Goal: Share content: Share content

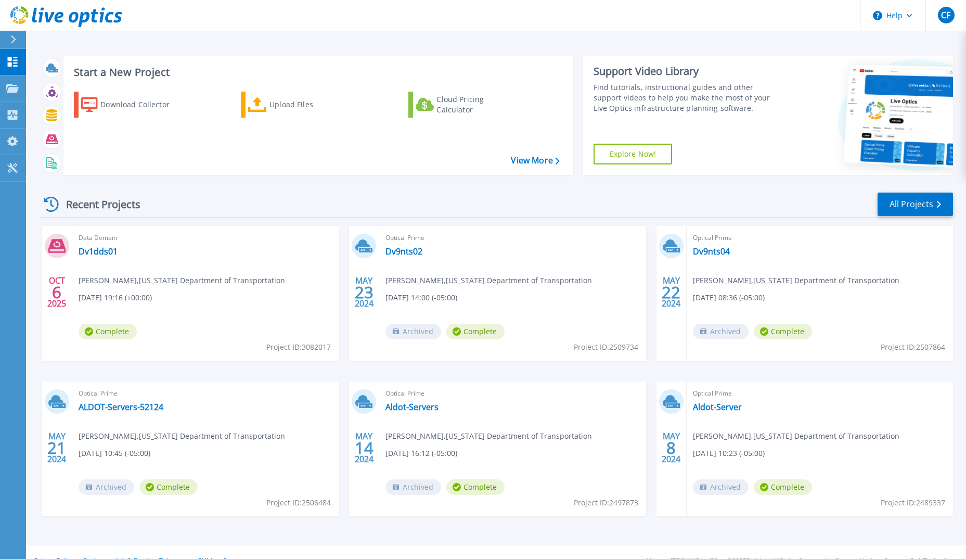
click at [121, 332] on span "Complete" at bounding box center [108, 332] width 58 height 16
click at [92, 237] on span "Data Domain" at bounding box center [206, 237] width 254 height 11
click at [269, 108] on link "Upload Files" at bounding box center [299, 105] width 116 height 26
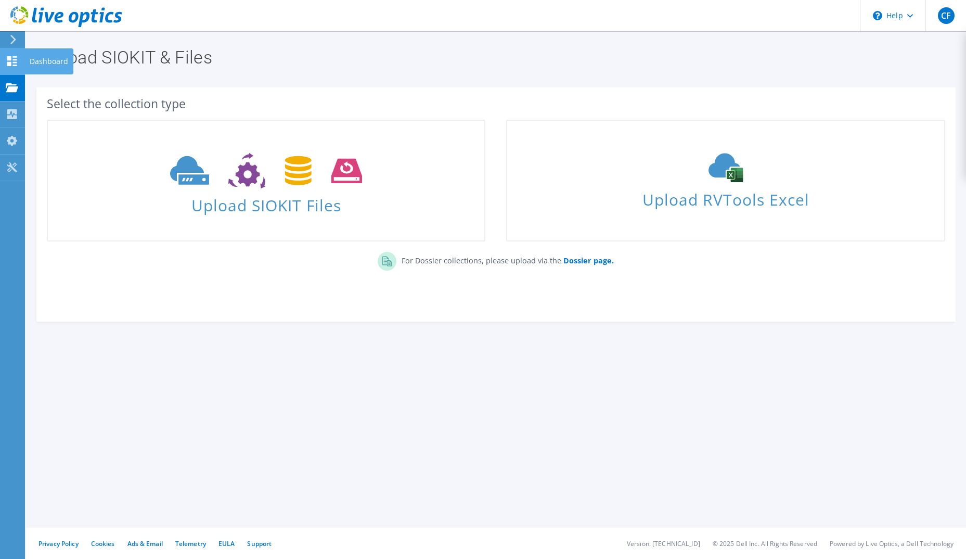
click at [12, 62] on icon at bounding box center [12, 61] width 12 height 10
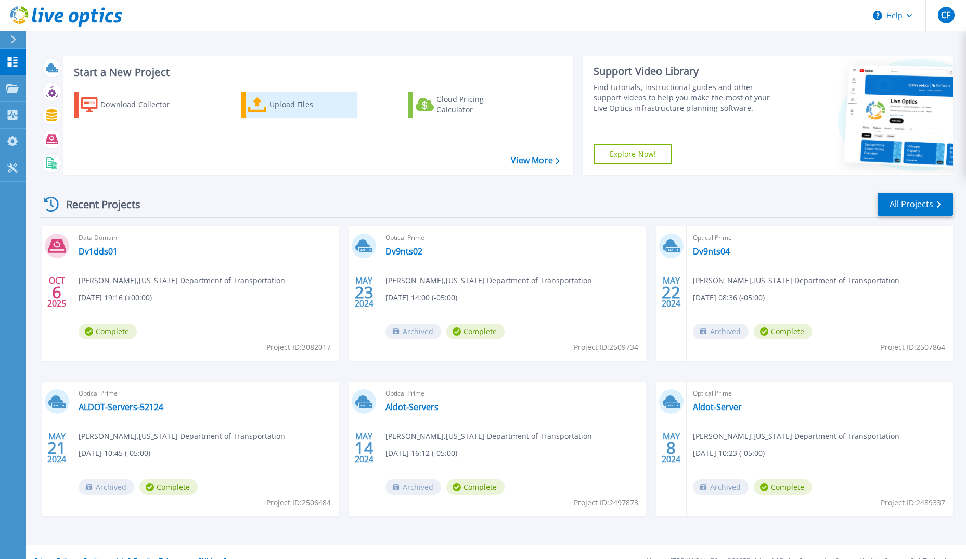
click at [309, 103] on div "Upload Files" at bounding box center [310, 104] width 83 height 21
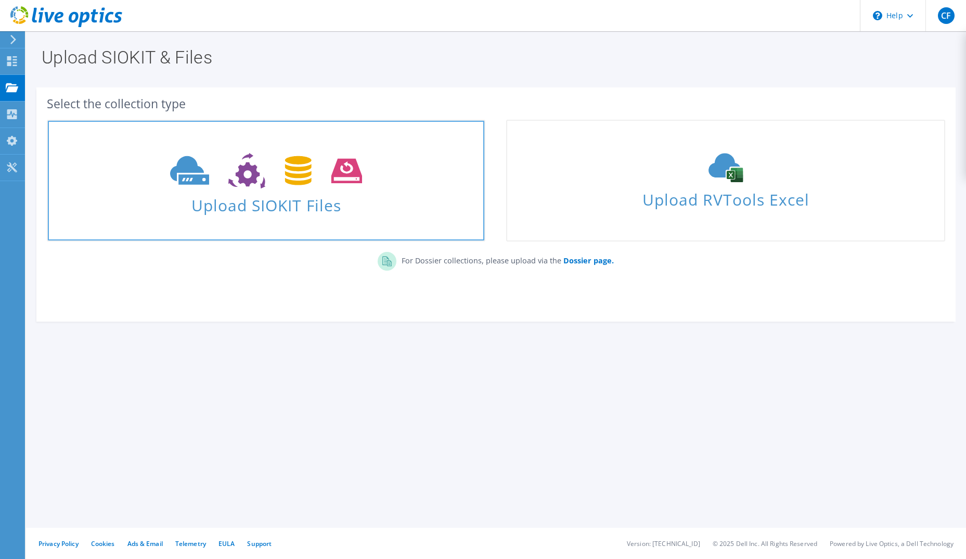
click at [291, 182] on use at bounding box center [266, 171] width 192 height 36
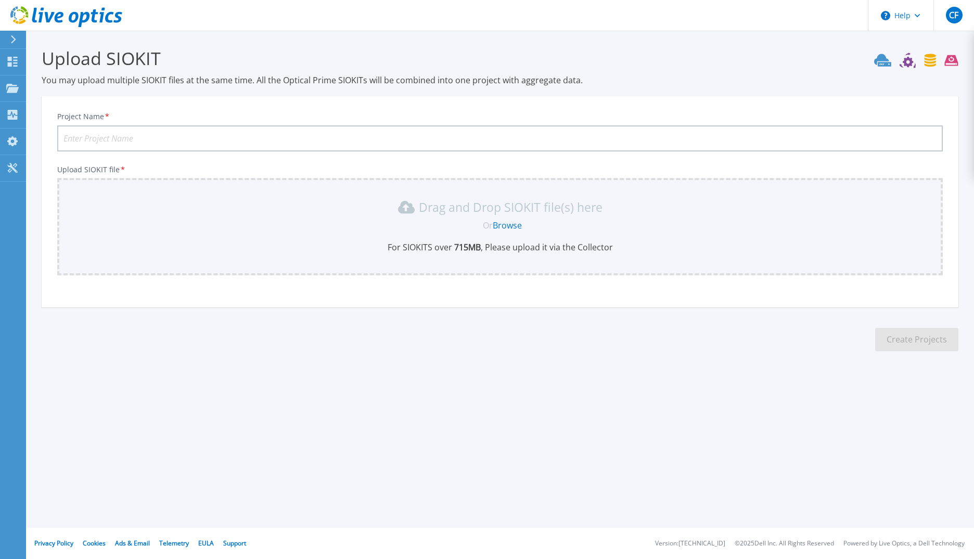
click at [500, 223] on link "Browse" at bounding box center [507, 225] width 29 height 11
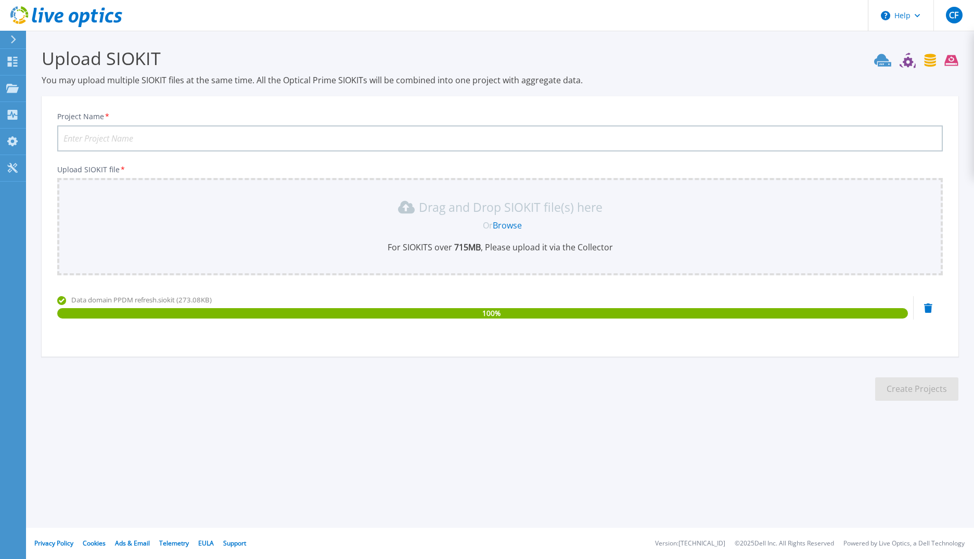
click at [194, 133] on input "Project Name *" at bounding box center [499, 138] width 885 height 26
type input "Data Domain PPDM Refresh"
click at [907, 384] on button "Create Projects" at bounding box center [916, 388] width 83 height 23
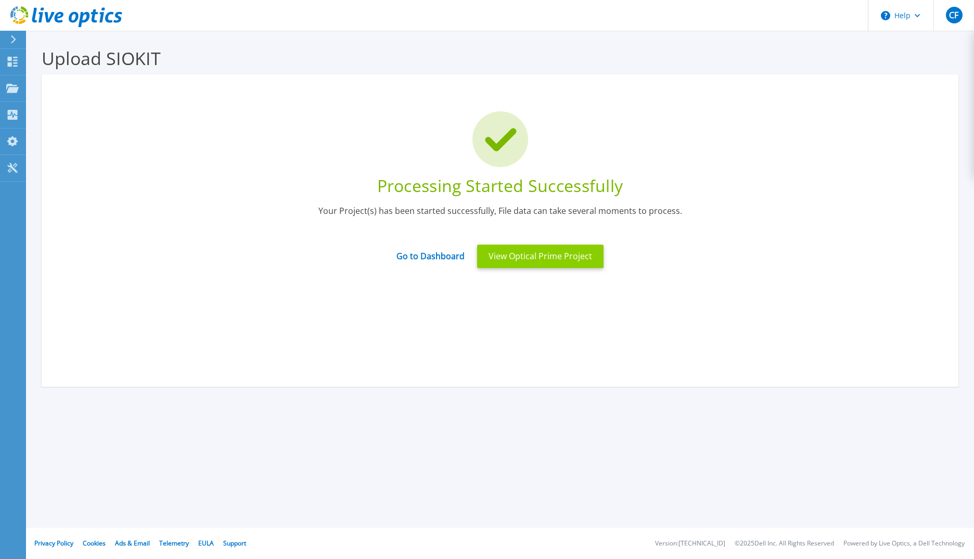
click at [538, 262] on button "View Optical Prime Project" at bounding box center [540, 256] width 126 height 23
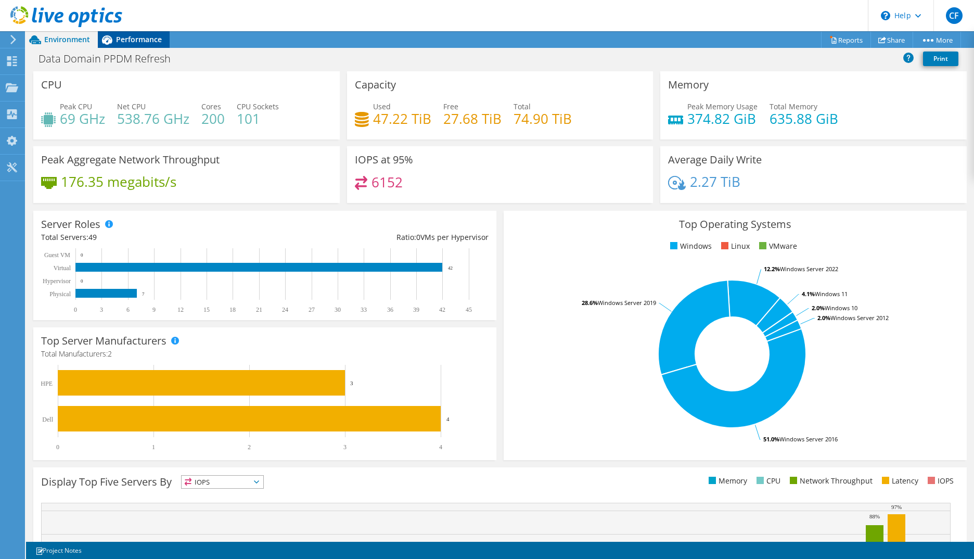
click at [121, 38] on span "Performance" at bounding box center [139, 39] width 46 height 10
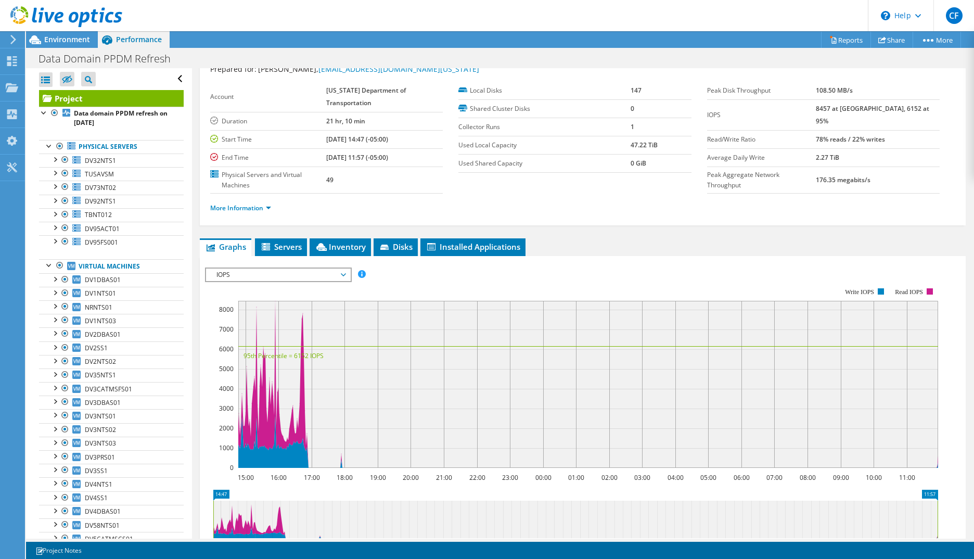
scroll to position [52, 0]
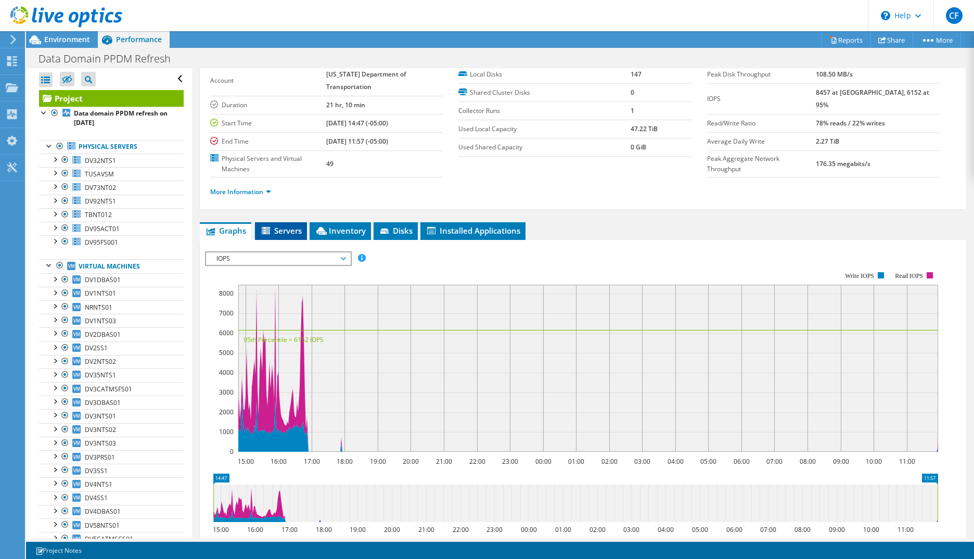
click at [281, 232] on span "Servers" at bounding box center [281, 230] width 42 height 10
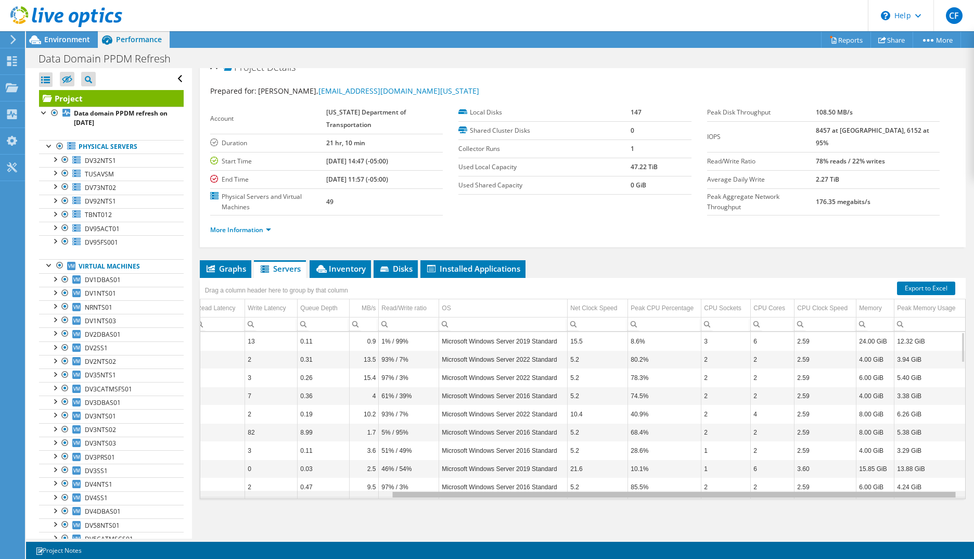
scroll to position [0, 248]
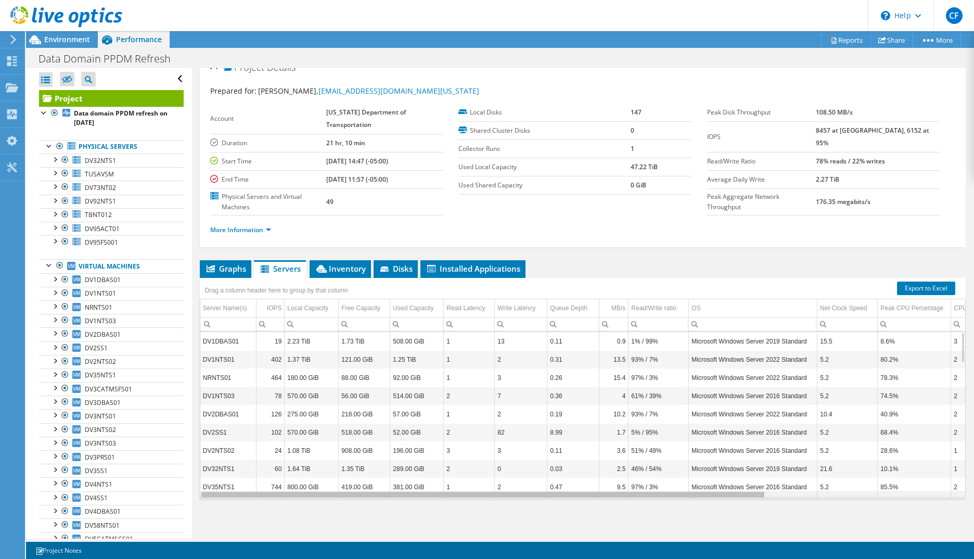
drag, startPoint x: 595, startPoint y: 496, endPoint x: 481, endPoint y: 484, distance: 114.5
click at [481, 484] on body "CF End User [PERSON_NAME] [PERSON_NAME][EMAIL_ADDRESS][DOMAIN_NAME][US_STATE] […" at bounding box center [487, 279] width 974 height 559
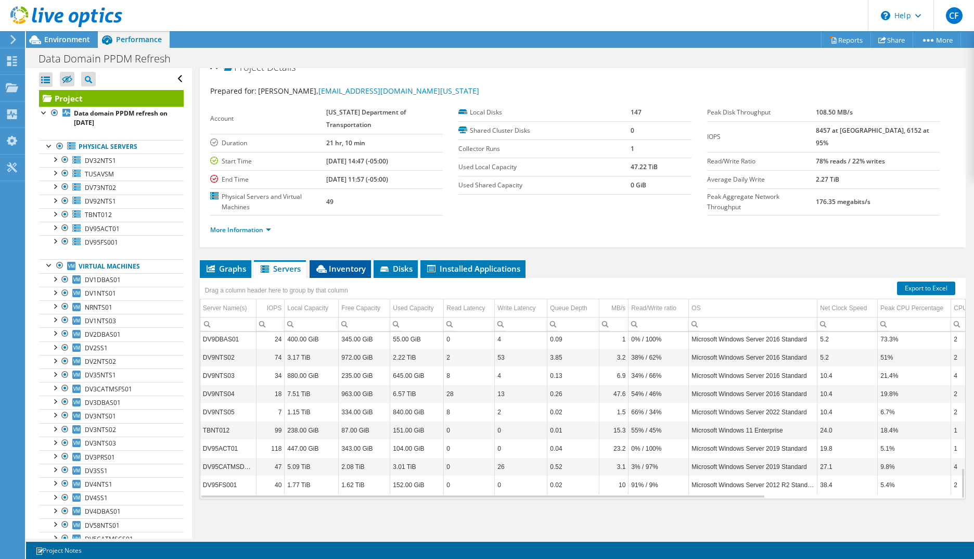
click at [340, 267] on span "Inventory" at bounding box center [340, 268] width 51 height 10
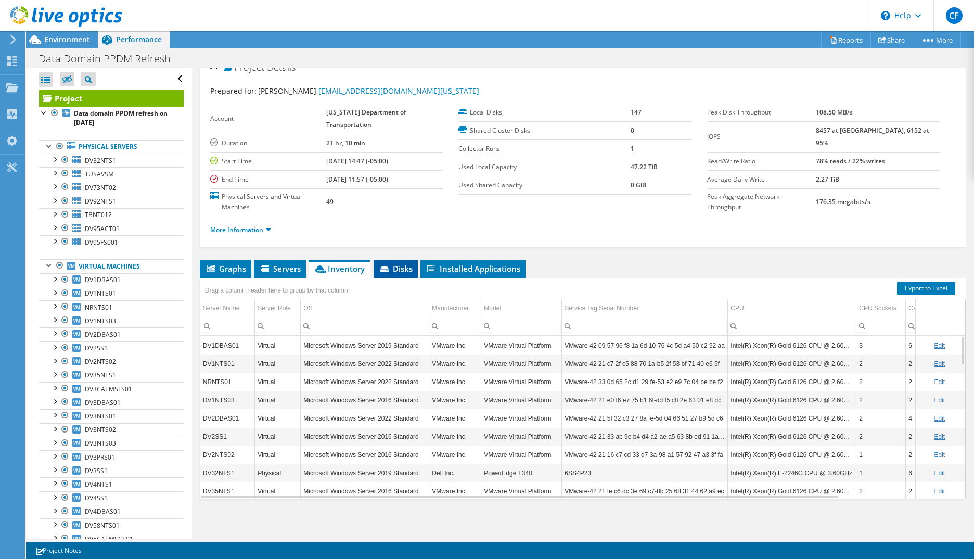
click at [401, 271] on span "Disks" at bounding box center [396, 268] width 34 height 10
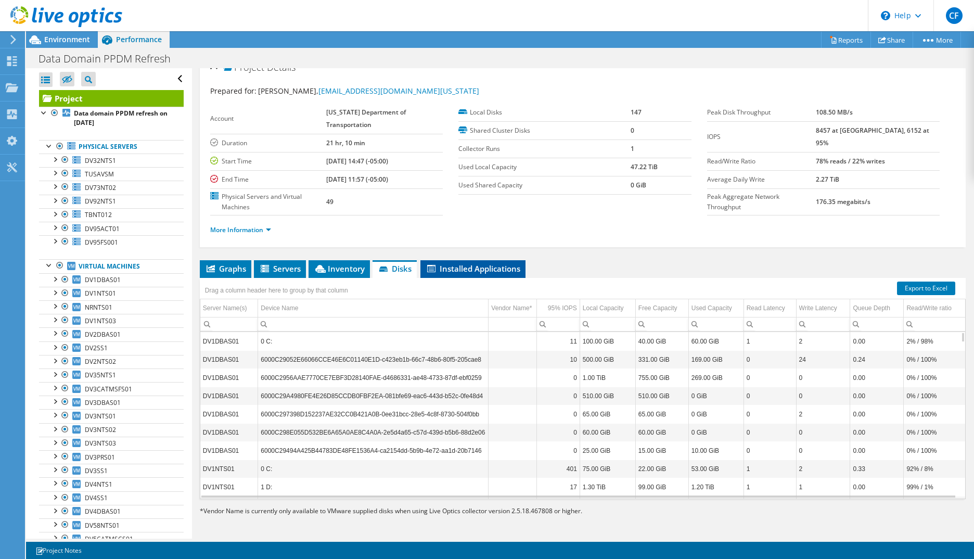
click at [478, 272] on span "Installed Applications" at bounding box center [473, 268] width 95 height 10
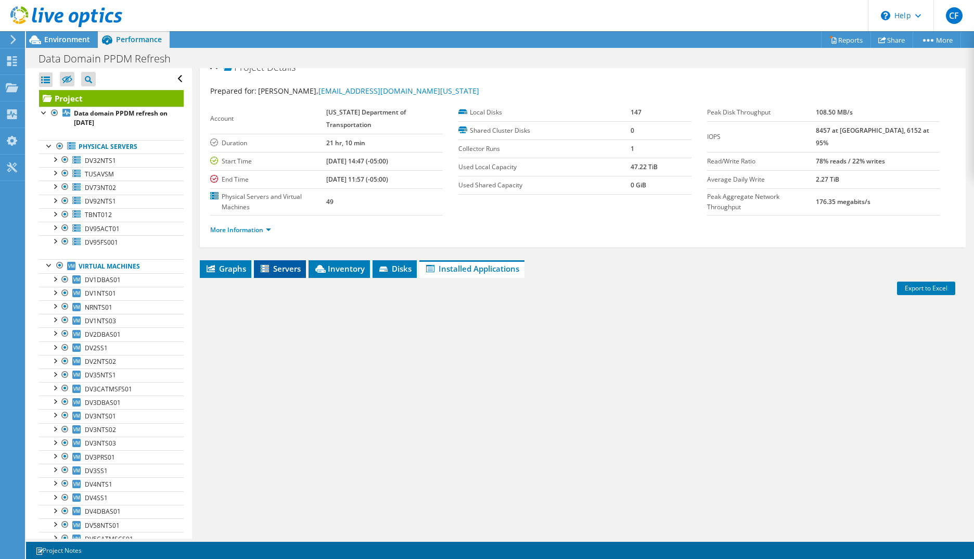
click at [281, 268] on span "Servers" at bounding box center [280, 268] width 42 height 10
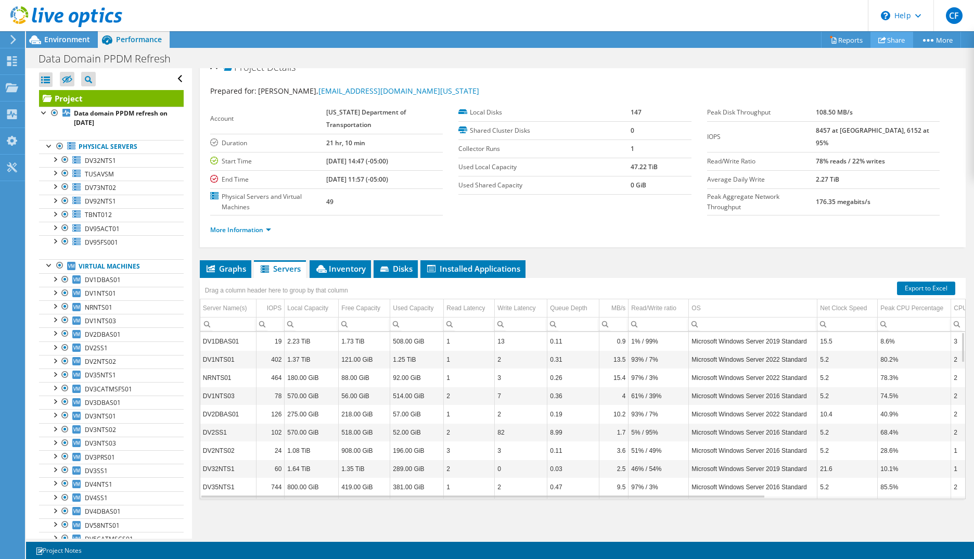
click at [880, 39] on use at bounding box center [882, 39] width 8 height 7
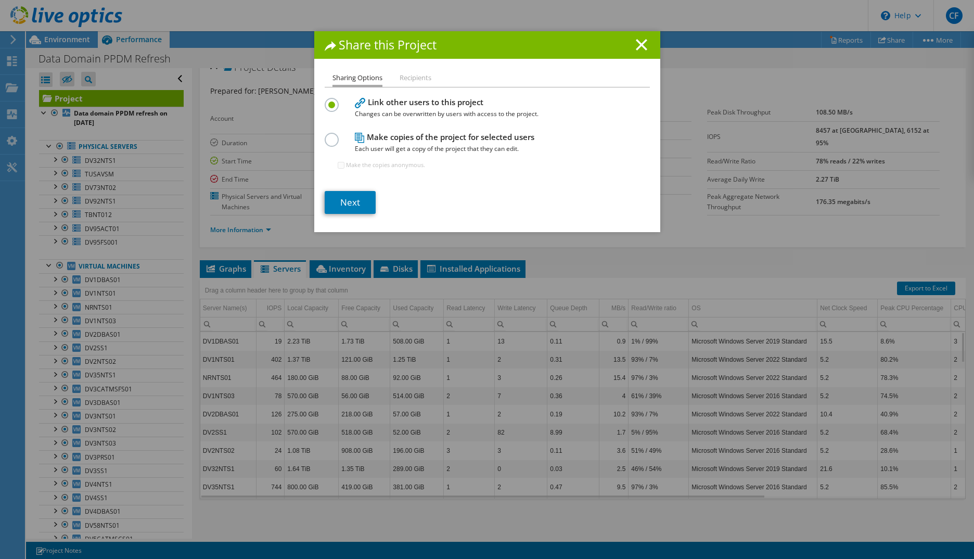
click at [327, 135] on label at bounding box center [334, 134] width 18 height 3
click at [0, 0] on input "radio" at bounding box center [0, 0] width 0 height 0
click at [345, 202] on link "Next" at bounding box center [350, 202] width 51 height 23
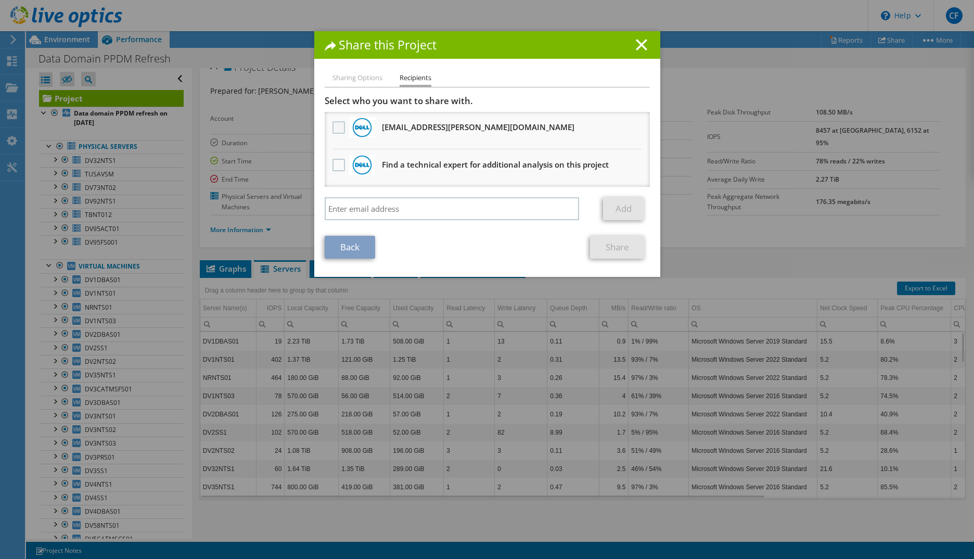
click at [333, 125] on label at bounding box center [339, 127] width 15 height 12
click at [0, 0] on input "checkbox" at bounding box center [0, 0] width 0 height 0
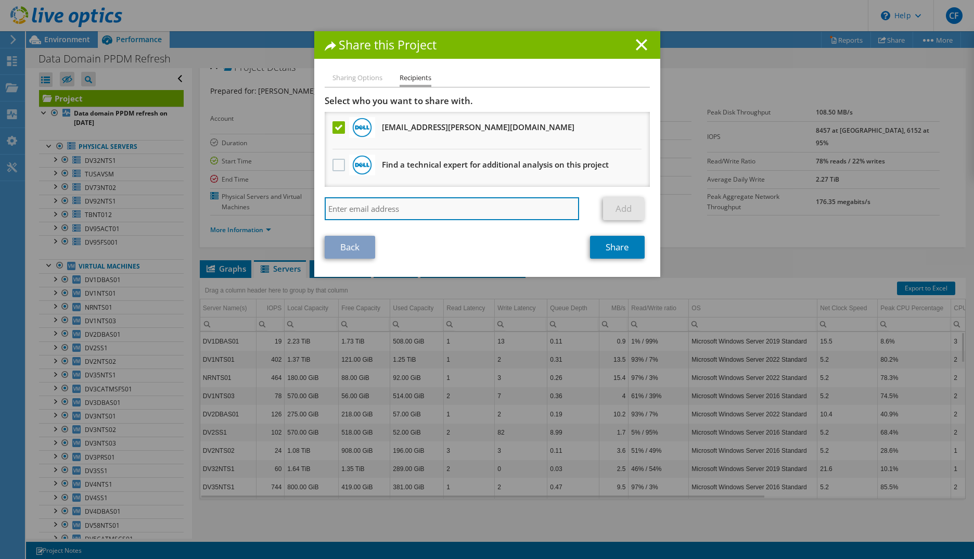
click at [409, 204] on input "search" at bounding box center [452, 208] width 255 height 23
type input "[PERSON_NAME][EMAIL_ADDRESS][DOMAIN_NAME]"
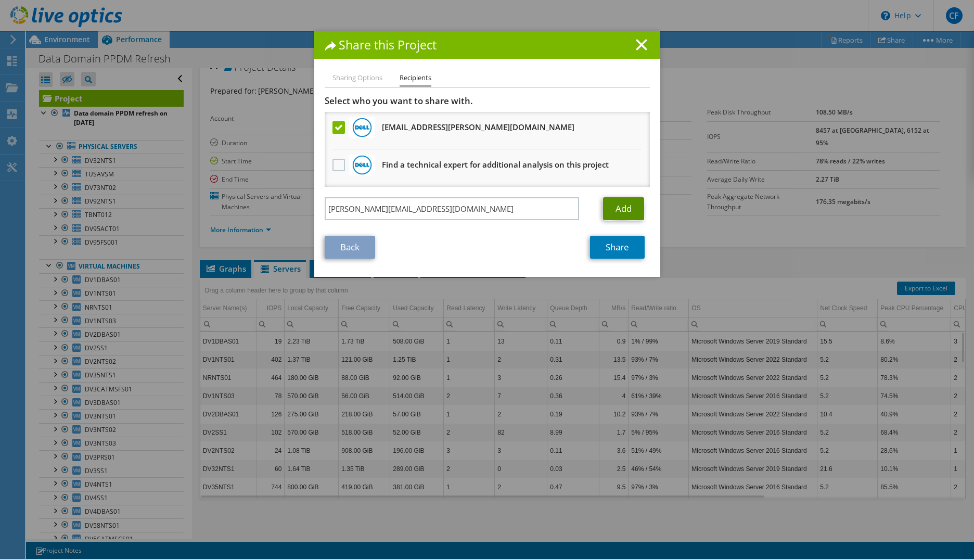
click at [628, 213] on link "Add" at bounding box center [623, 208] width 41 height 23
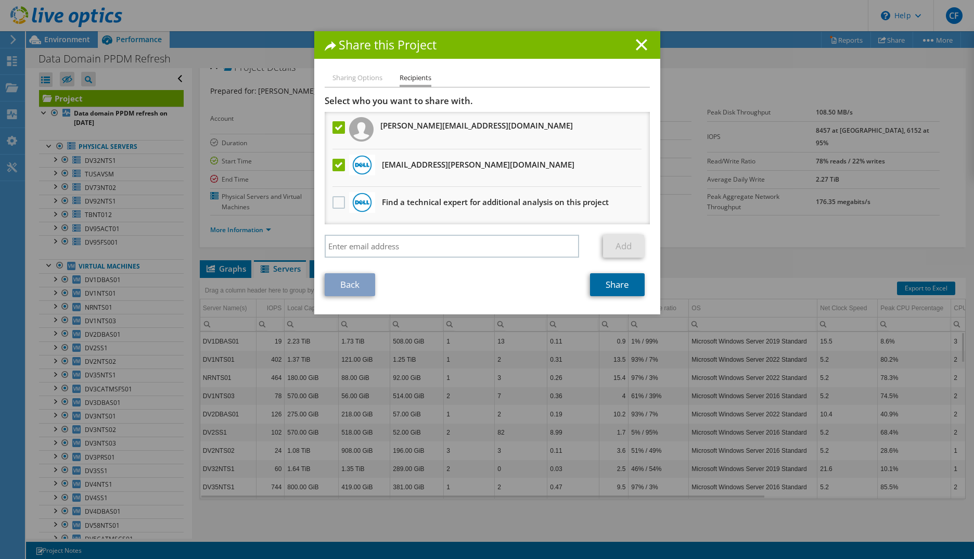
click at [623, 290] on link "Share" at bounding box center [617, 284] width 55 height 23
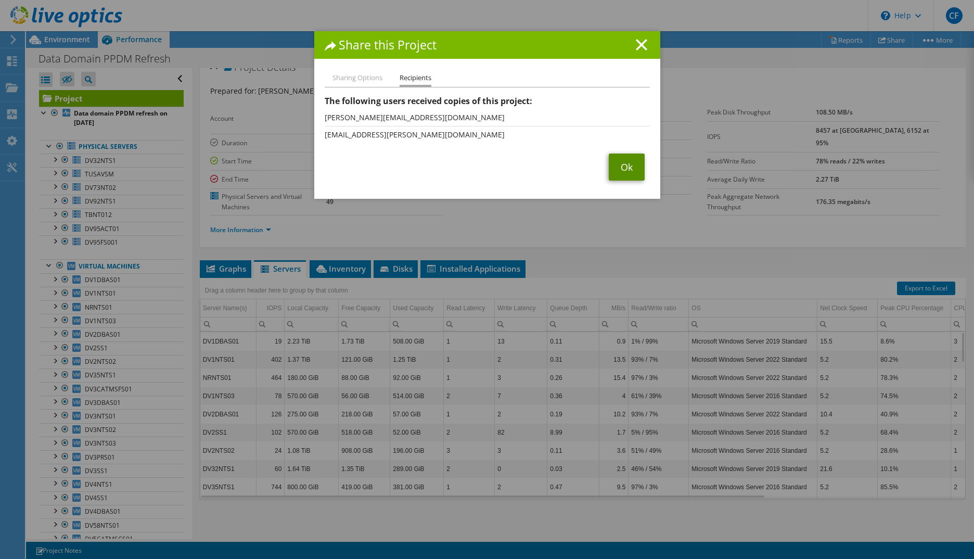
click at [637, 162] on link "Ok" at bounding box center [627, 166] width 36 height 27
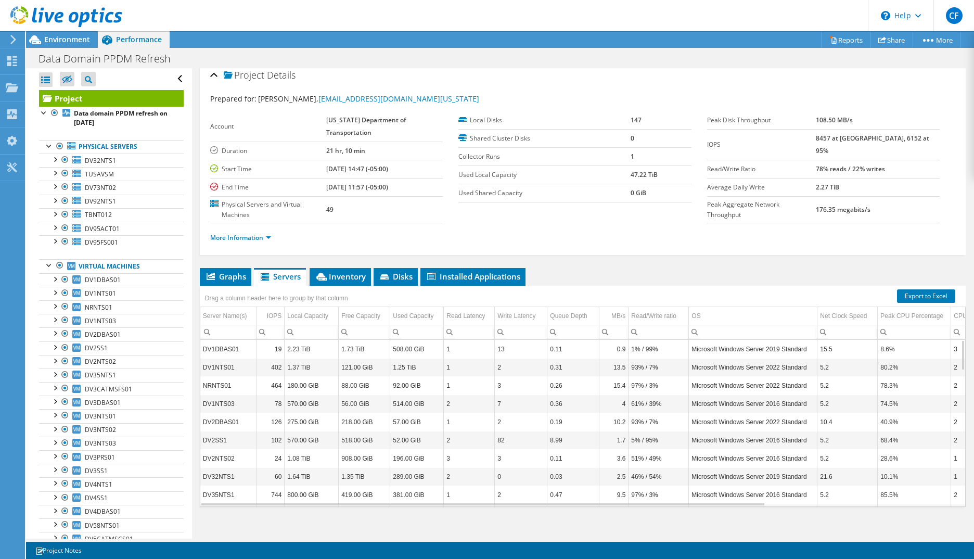
scroll to position [0, 0]
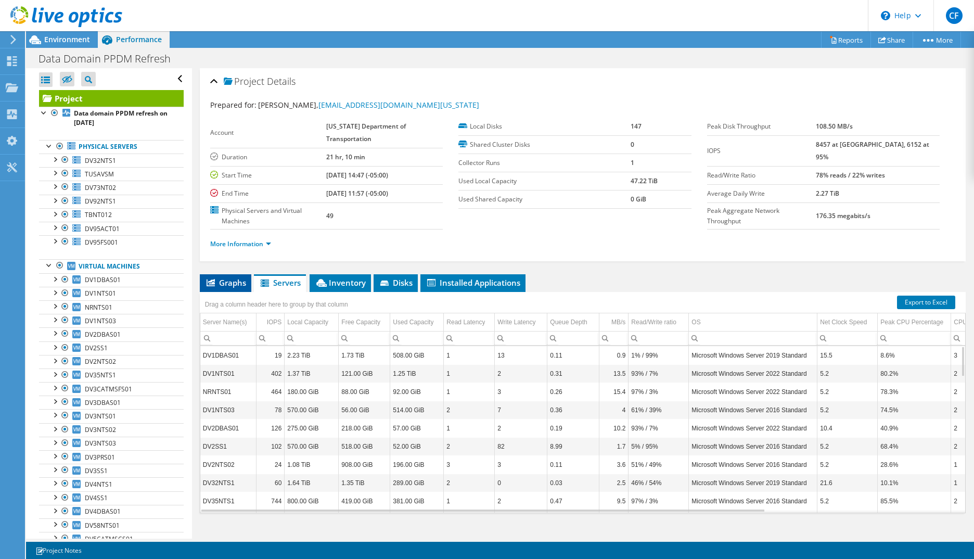
click at [221, 284] on span "Graphs" at bounding box center [225, 282] width 41 height 10
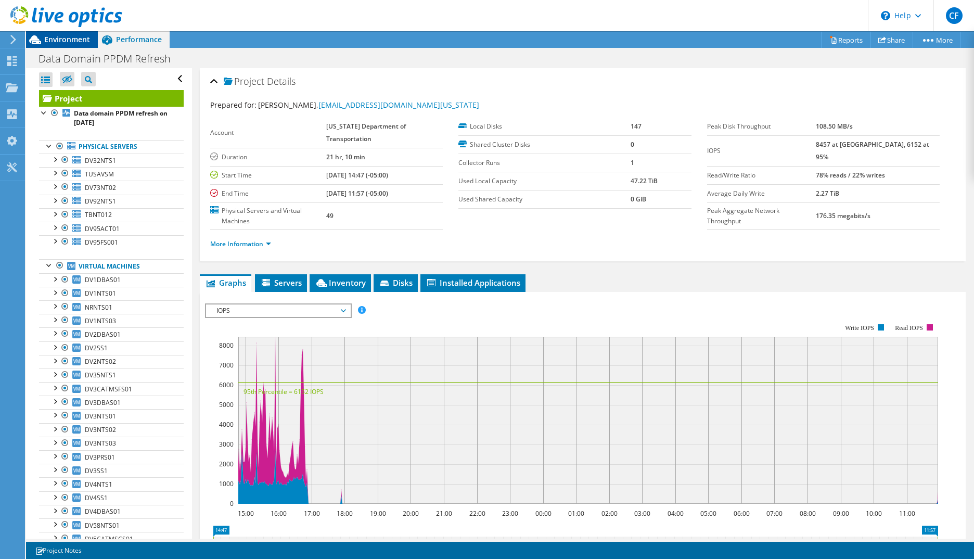
click at [52, 42] on span "Environment" at bounding box center [67, 39] width 46 height 10
